Goal: Contribute content

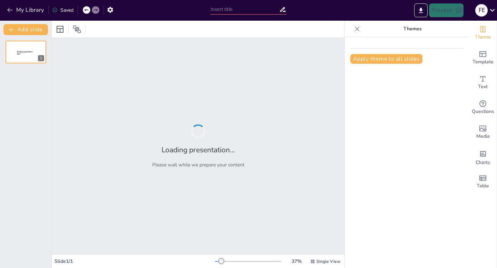
type input "Fundamentos para Jugar Fútbol Amateur: Alimentación, Descanso y Más"
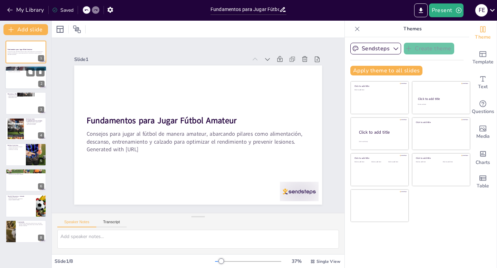
click at [16, 83] on div at bounding box center [25, 77] width 41 height 23
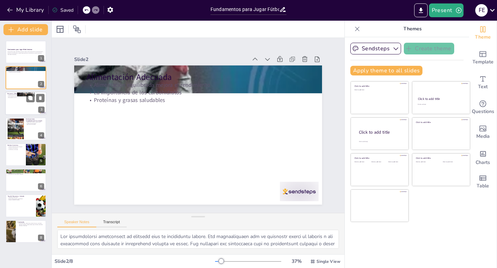
click at [18, 104] on div at bounding box center [25, 103] width 41 height 23
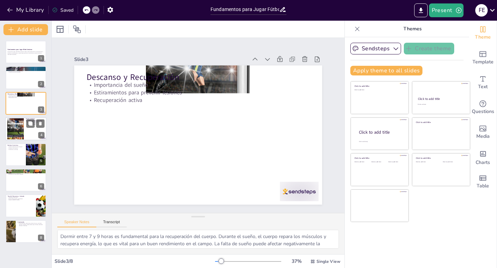
click at [20, 134] on div at bounding box center [15, 129] width 17 height 24
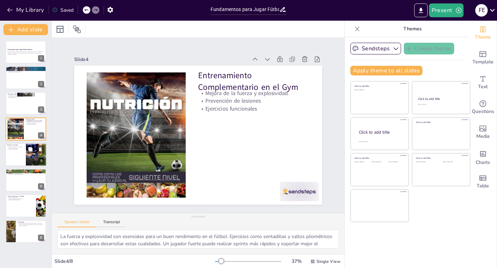
click at [19, 156] on div at bounding box center [25, 154] width 41 height 23
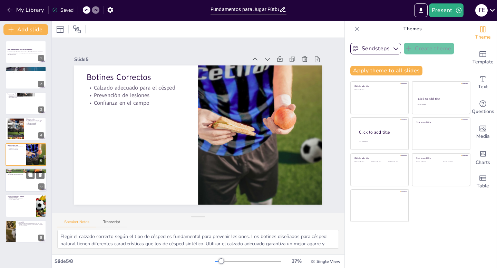
click at [21, 178] on div at bounding box center [25, 180] width 41 height 23
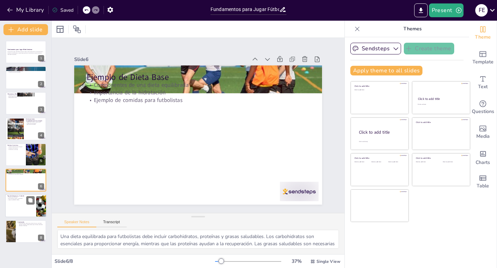
click at [26, 208] on div at bounding box center [25, 206] width 41 height 23
type textarea "Un sueño adecuado es fundamental para la recuperación física y mental. Durante …"
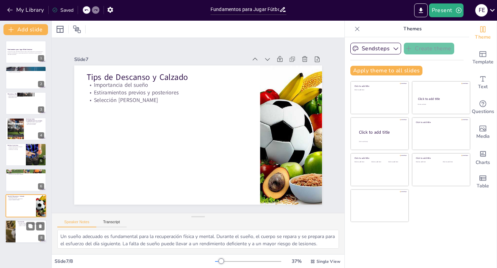
click at [24, 234] on div at bounding box center [25, 231] width 41 height 23
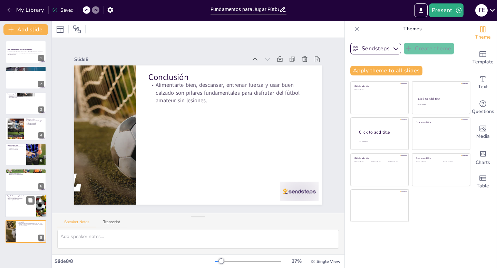
click at [21, 208] on div at bounding box center [25, 206] width 41 height 23
type textarea "Un sueño adecuado es fundamental para la recuperación física y mental. Durante …"
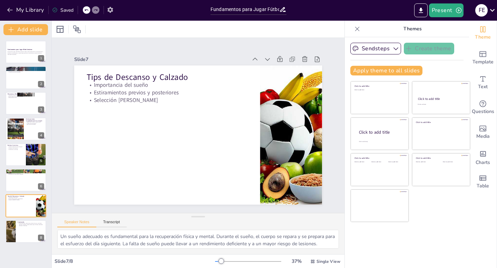
click at [110, 12] on icon "button" at bounding box center [110, 10] width 6 height 6
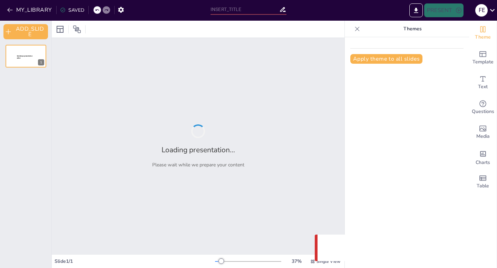
type input "Fundamentos para Jugar Fútbol Amateur: Alimentación, Descanso y Más"
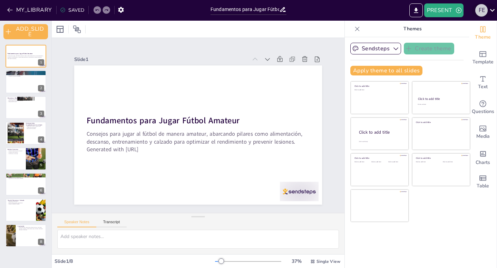
click at [480, 11] on div "F E" at bounding box center [481, 10] width 12 height 12
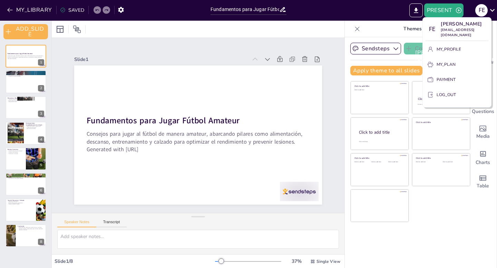
click at [449, 51] on div "Franco Ezequiel Diaz Britos francocba25@gmail.com" at bounding box center [467, 56] width 115 height 26
click at [432, 52] on div "Franco Ezequiel Diaz Britos francocba25@gmail.com" at bounding box center [467, 56] width 115 height 26
click at [453, 53] on div "Franco Ezequiel Diaz Britos francocba25@gmail.com" at bounding box center [467, 56] width 115 height 26
